Goal: Task Accomplishment & Management: Complete application form

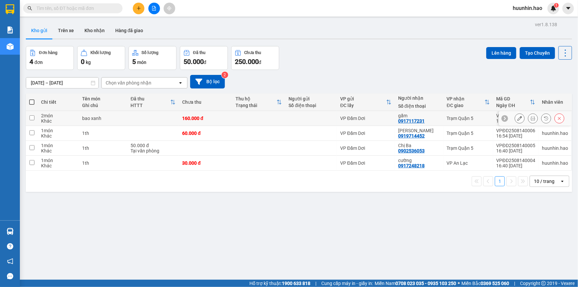
click at [531, 119] on icon at bounding box center [533, 118] width 5 height 5
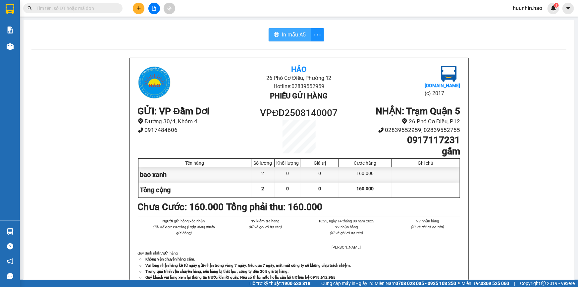
click at [288, 36] on span "In mẫu A5" at bounding box center [294, 34] width 24 height 8
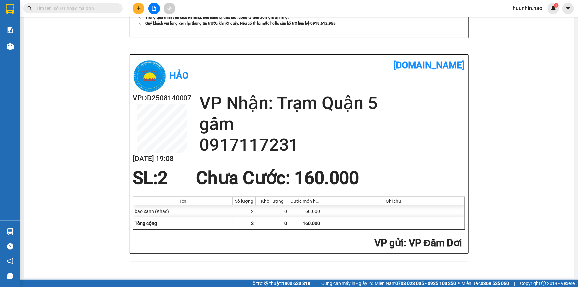
scroll to position [265, 0]
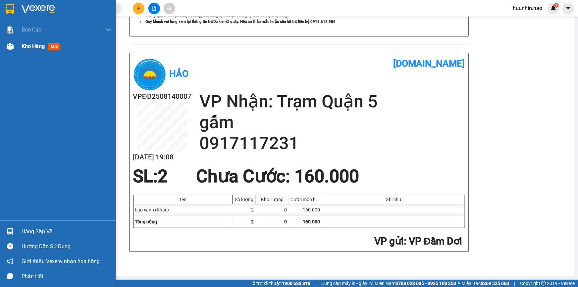
click at [43, 48] on span "Kho hàng" at bounding box center [33, 46] width 23 height 6
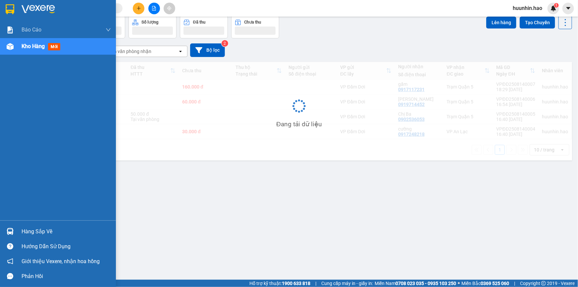
scroll to position [30, 0]
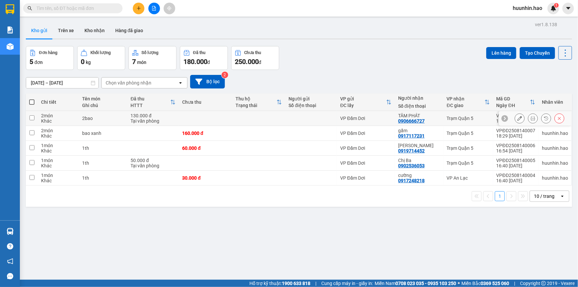
click at [531, 121] on icon at bounding box center [533, 118] width 5 height 5
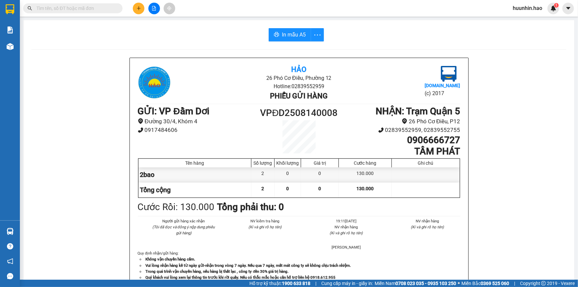
click at [285, 27] on div "In mẫu A5 Hảo 26 Phó Cơ Điều, Phường 12 Hotline: 02839552959 Phiếu gửi hàng Vex…" at bounding box center [299, 276] width 551 height 512
click at [282, 32] on span "In mẫu A5" at bounding box center [294, 34] width 24 height 8
click at [295, 32] on span "In mẫu A5" at bounding box center [294, 34] width 24 height 8
click at [140, 10] on icon "plus" at bounding box center [138, 8] width 5 height 5
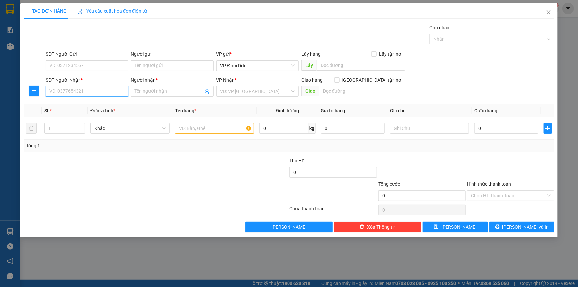
drag, startPoint x: 94, startPoint y: 90, endPoint x: 169, endPoint y: 114, distance: 78.2
click at [94, 91] on input "SĐT Người Nhận *" at bounding box center [87, 91] width 82 height 11
type input "0943200468"
click at [60, 102] on div "0943200468 - VY" at bounding box center [87, 105] width 75 height 7
type input "VY"
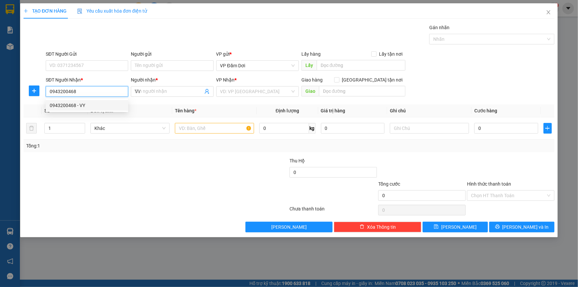
type input "80.000"
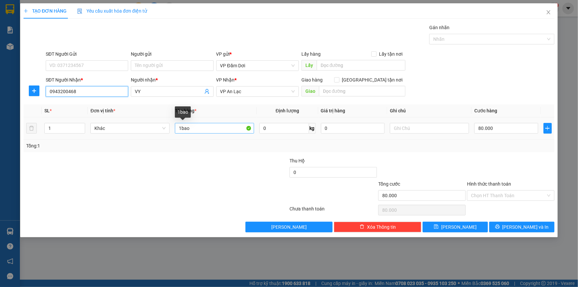
type input "0943200468"
click at [182, 131] on input "1bao" at bounding box center [214, 128] width 79 height 11
type input "2bao"
type input "2"
click at [81, 127] on icon "up" at bounding box center [82, 126] width 2 height 1
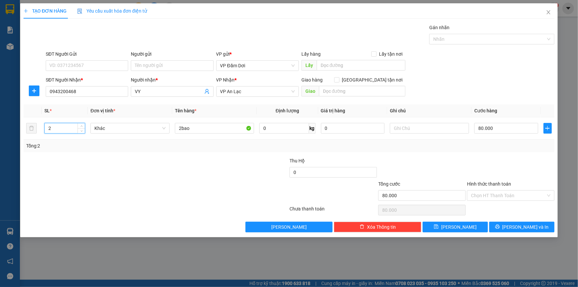
drag, startPoint x: 87, startPoint y: 160, endPoint x: 82, endPoint y: 160, distance: 4.3
click at [87, 160] on div at bounding box center [112, 168] width 178 height 23
click at [482, 127] on input "80.000" at bounding box center [506, 128] width 64 height 11
type input "1"
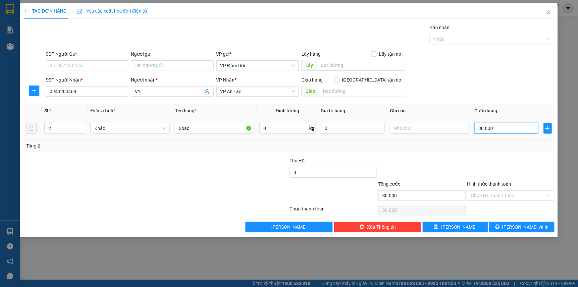
type input "1"
type input "16"
type input "160"
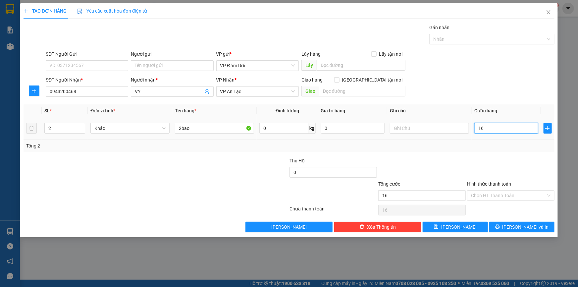
type input "160"
type input "1.600"
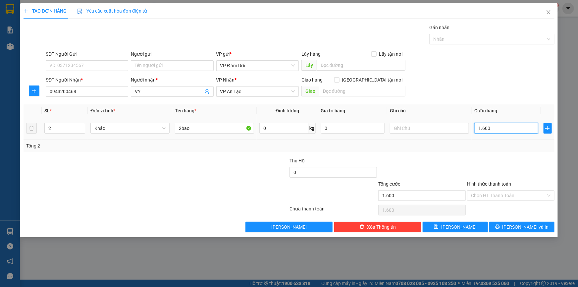
type input "16.000"
type input "160.000"
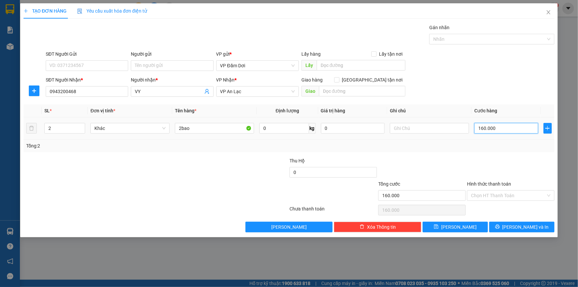
type input "160.000"
drag, startPoint x: 498, startPoint y: 142, endPoint x: 493, endPoint y: 148, distance: 8.0
click at [498, 142] on div "Tổng: 2" at bounding box center [289, 145] width 526 height 7
click at [507, 232] on button "Lưu và In" at bounding box center [521, 227] width 65 height 11
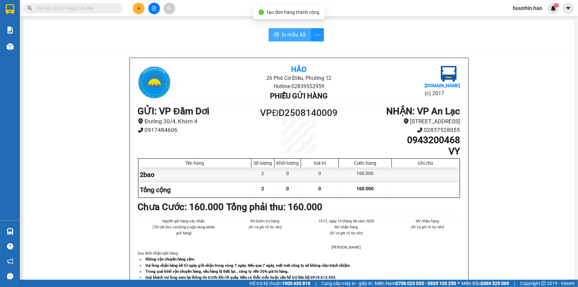
click at [276, 35] on icon "printer" at bounding box center [276, 34] width 5 height 5
click at [84, 13] on span at bounding box center [72, 8] width 99 height 10
click at [137, 7] on icon "plus" at bounding box center [138, 8] width 5 height 5
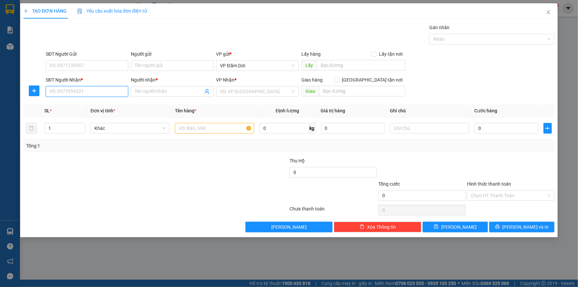
click at [94, 96] on input "SĐT Người Nhận *" at bounding box center [87, 91] width 82 height 11
click at [92, 108] on div "0767574054 - TRÂM Q5" at bounding box center [87, 105] width 75 height 7
type input "0767574054"
type input "TRÂM Q5"
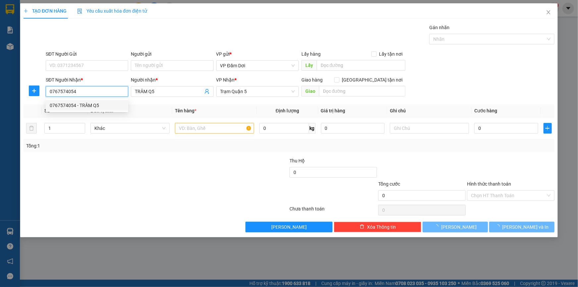
type input "80.000"
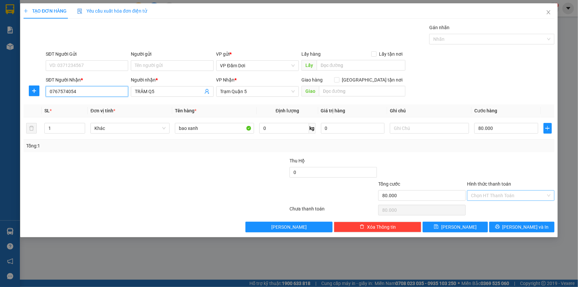
type input "0767574054"
click at [511, 197] on input "Hình thức thanh toán" at bounding box center [508, 195] width 75 height 10
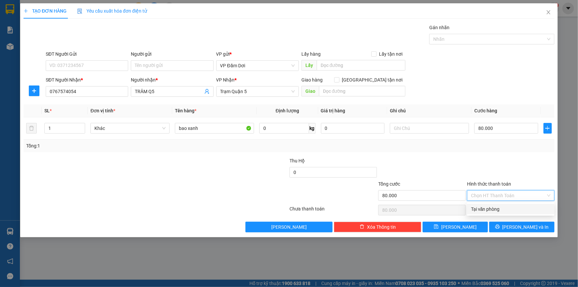
click at [510, 197] on input "Hình thức thanh toán" at bounding box center [508, 195] width 75 height 10
click at [500, 228] on icon "printer" at bounding box center [497, 226] width 5 height 5
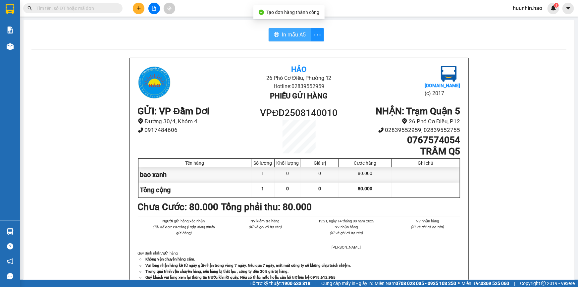
drag, startPoint x: 298, startPoint y: 31, endPoint x: 290, endPoint y: 42, distance: 13.1
click at [297, 32] on span "In mẫu A5" at bounding box center [294, 34] width 24 height 8
